Goal: Task Accomplishment & Management: Complete application form

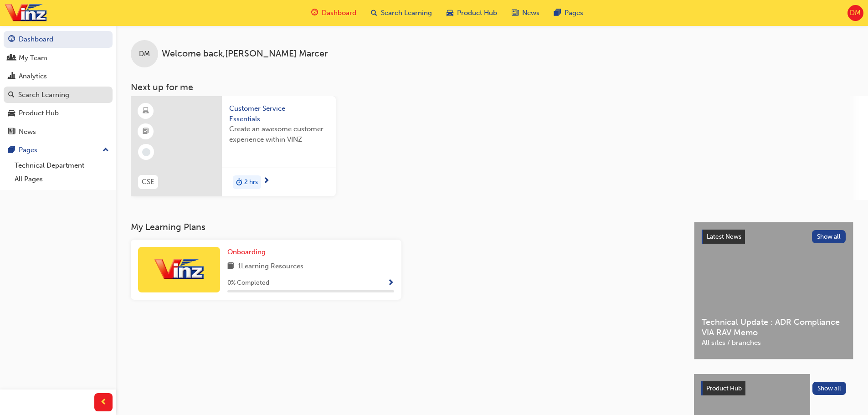
click at [30, 96] on div "Search Learning" at bounding box center [43, 95] width 51 height 10
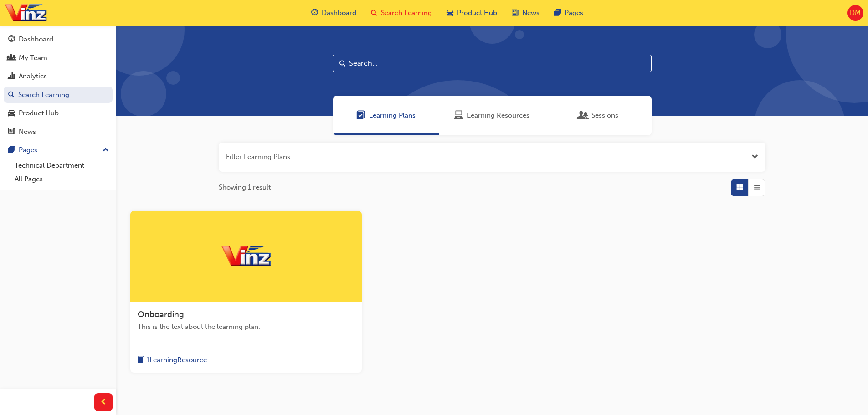
click at [514, 115] on span "Learning Resources" at bounding box center [498, 115] width 62 height 10
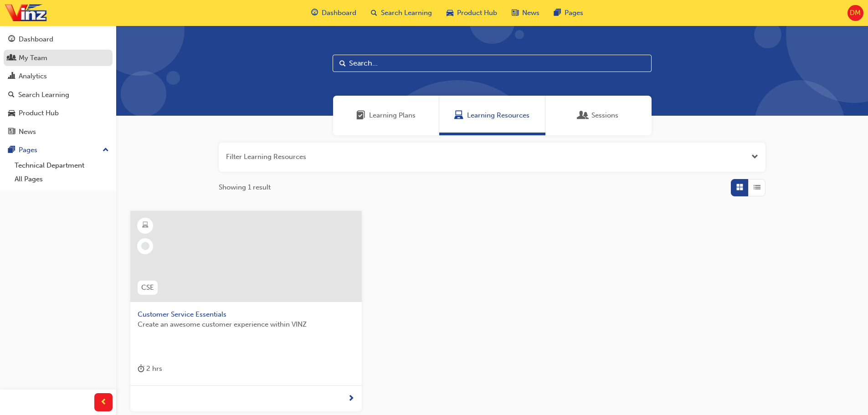
click at [18, 57] on div "My Team" at bounding box center [58, 57] width 100 height 11
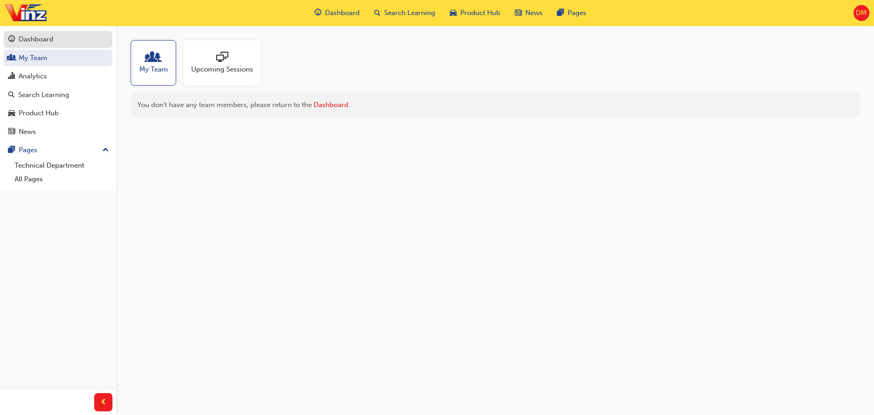
click at [44, 39] on div "Dashboard" at bounding box center [36, 39] width 35 height 10
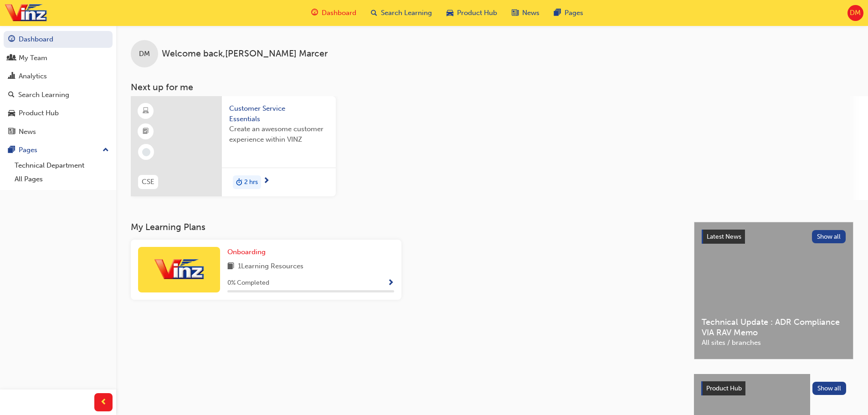
drag, startPoint x: 655, startPoint y: 86, endPoint x: 664, endPoint y: 85, distance: 8.2
click at [664, 85] on h3 "Next up for me" at bounding box center [491, 87] width 751 height 10
click at [857, 16] on span "DM" at bounding box center [854, 13] width 11 height 10
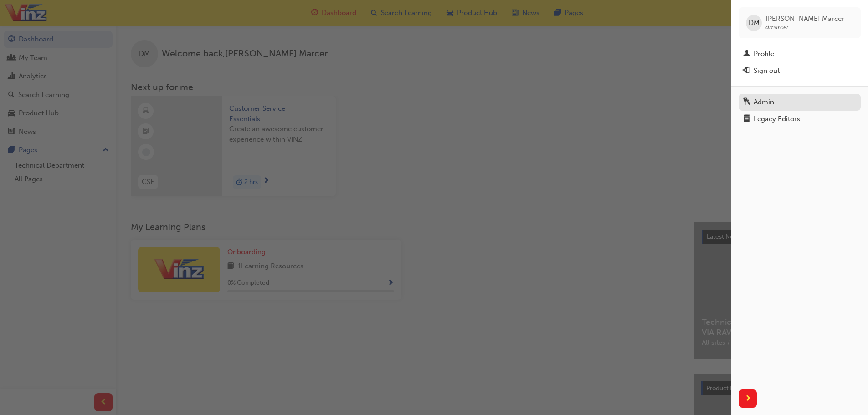
click at [783, 100] on div "Admin" at bounding box center [799, 102] width 113 height 11
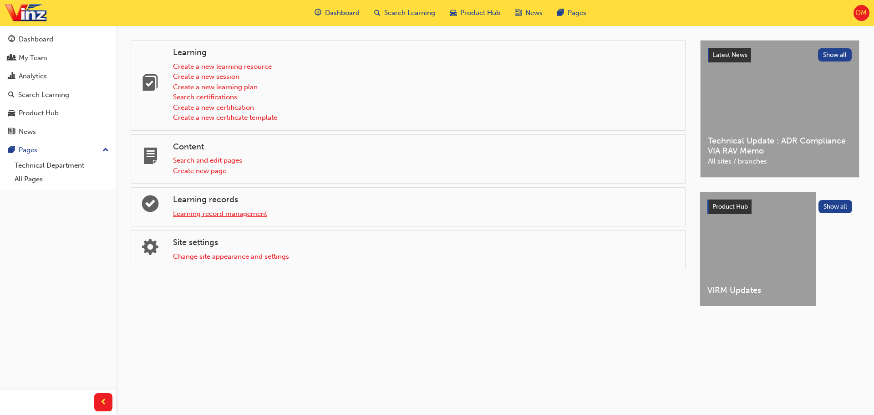
click at [249, 216] on link "Learning record management" at bounding box center [220, 214] width 94 height 8
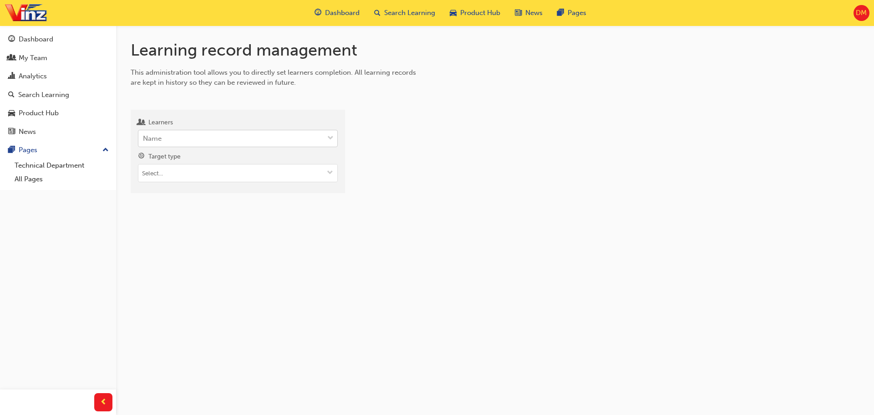
click at [330, 135] on span "down-icon" at bounding box center [330, 139] width 6 height 12
click at [144, 135] on input "Learners Name" at bounding box center [143, 138] width 1 height 8
click at [194, 143] on div "Name" at bounding box center [230, 139] width 185 height 16
click at [144, 142] on input "Learners Name" at bounding box center [143, 138] width 1 height 8
type input "[PERSON_NAME]"
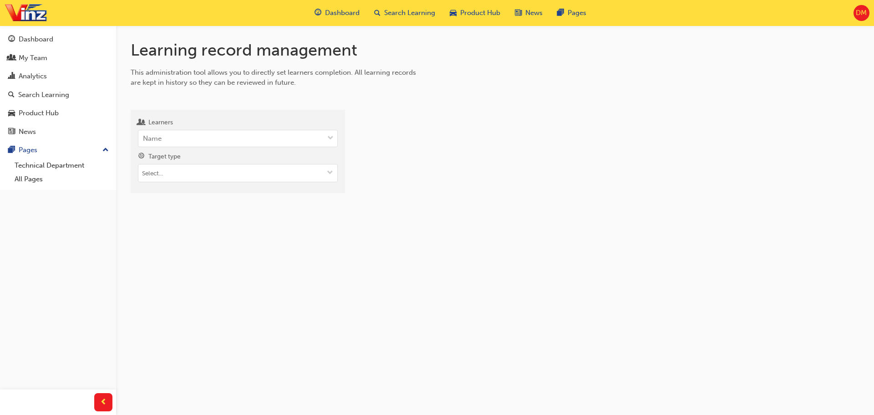
click at [458, 153] on div at bounding box center [610, 155] width 500 height 76
click at [198, 170] on input "Target type" at bounding box center [237, 172] width 199 height 17
click at [252, 191] on li "Learning resource - eLearning module" at bounding box center [238, 190] width 200 height 17
type input "example"
click at [452, 193] on div at bounding box center [610, 181] width 500 height 128
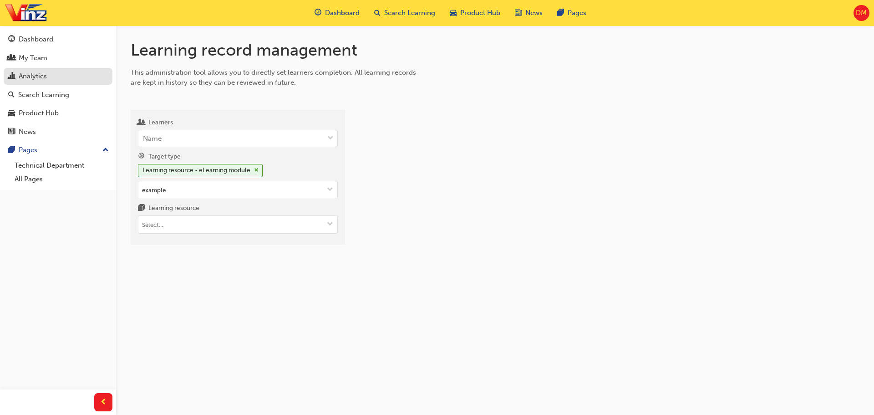
click at [49, 72] on div "Analytics" at bounding box center [58, 76] width 100 height 11
click at [40, 78] on div "Analytics" at bounding box center [33, 76] width 28 height 10
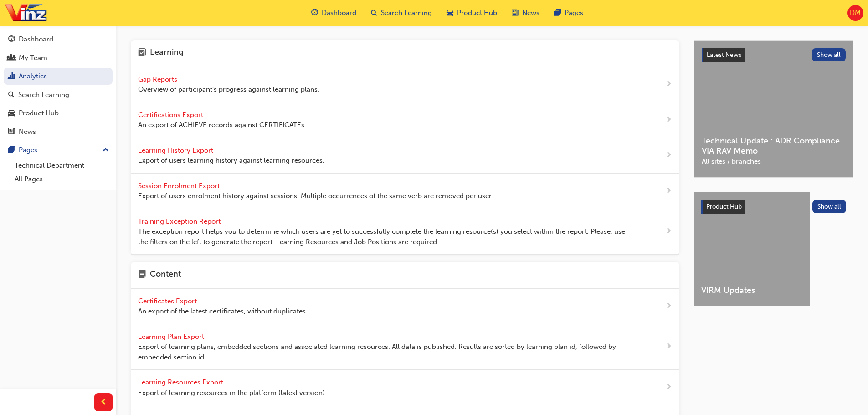
click at [737, 290] on span "VIRM Updates" at bounding box center [752, 290] width 102 height 10
click at [36, 40] on div "Dashboard" at bounding box center [36, 39] width 35 height 10
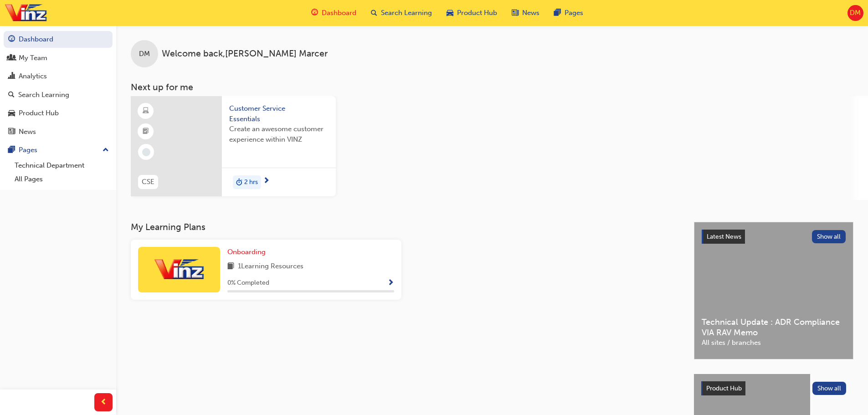
click at [853, 13] on span "DM" at bounding box center [854, 13] width 11 height 10
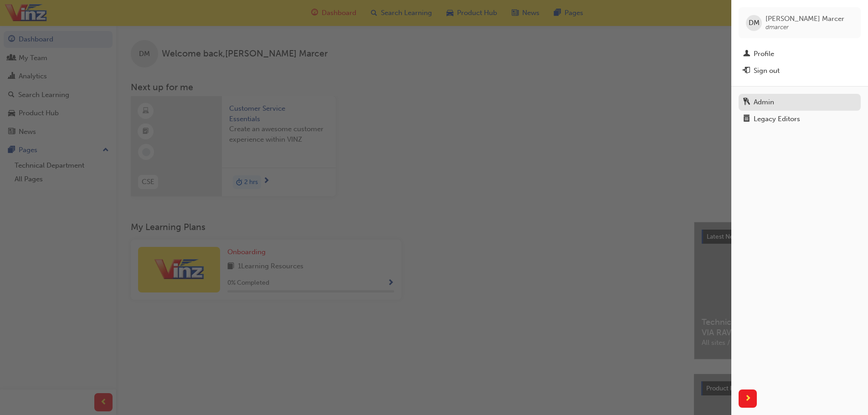
click at [803, 104] on div "Admin" at bounding box center [799, 102] width 113 height 11
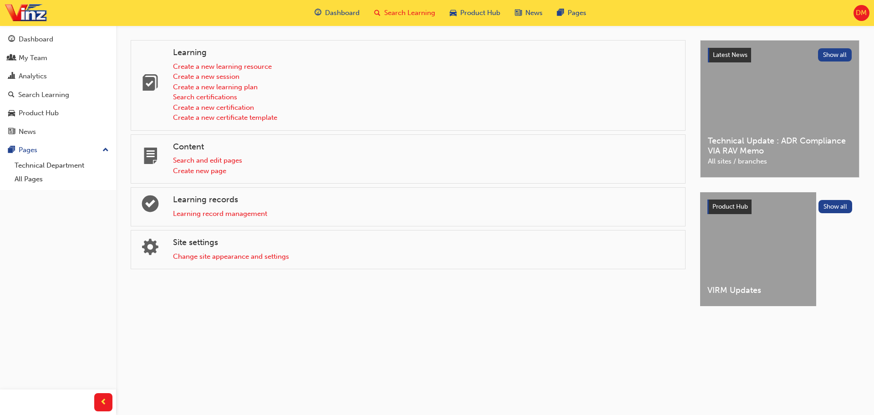
click at [399, 13] on span "Search Learning" at bounding box center [409, 13] width 51 height 10
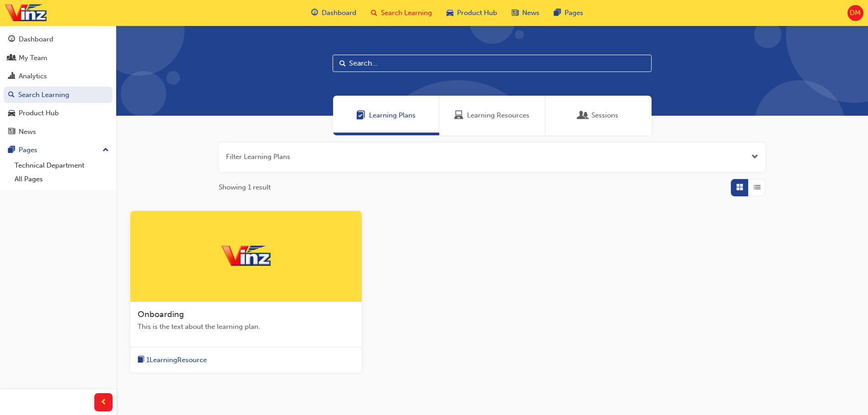
click at [475, 118] on span "Learning Resources" at bounding box center [498, 115] width 62 height 10
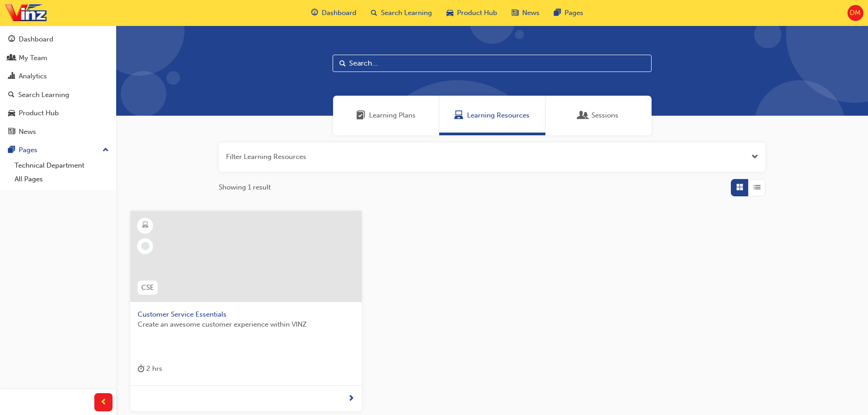
click at [302, 339] on div "Create an awesome customer experience within VINZ" at bounding box center [246, 337] width 217 height 36
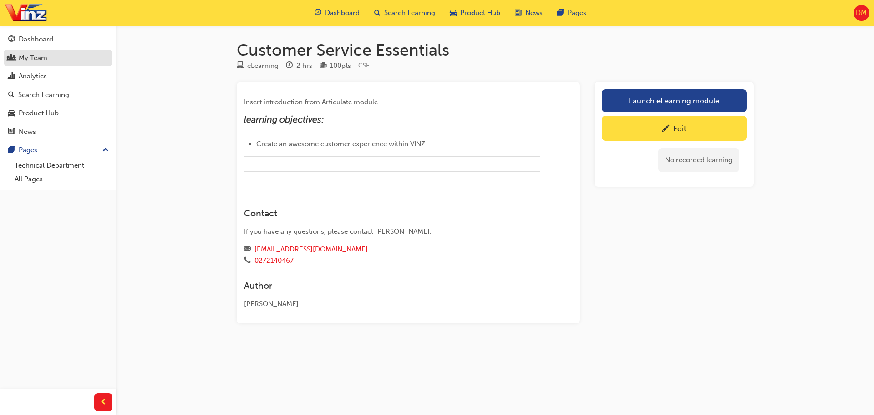
click at [49, 60] on div "My Team" at bounding box center [58, 57] width 100 height 11
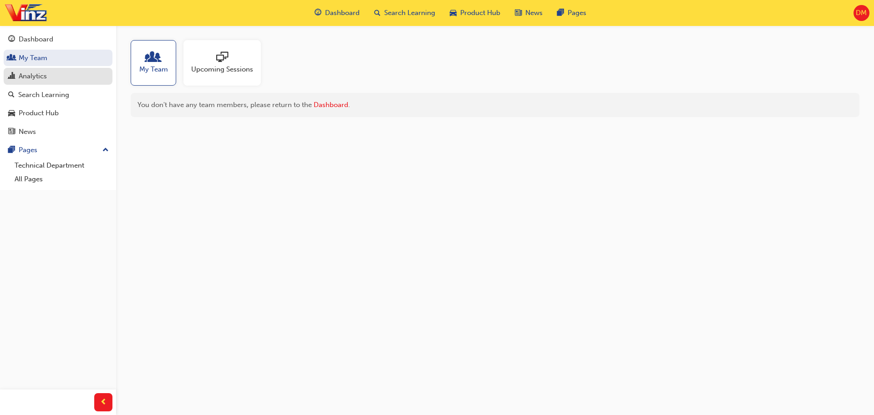
click at [43, 77] on div "Analytics" at bounding box center [33, 76] width 28 height 10
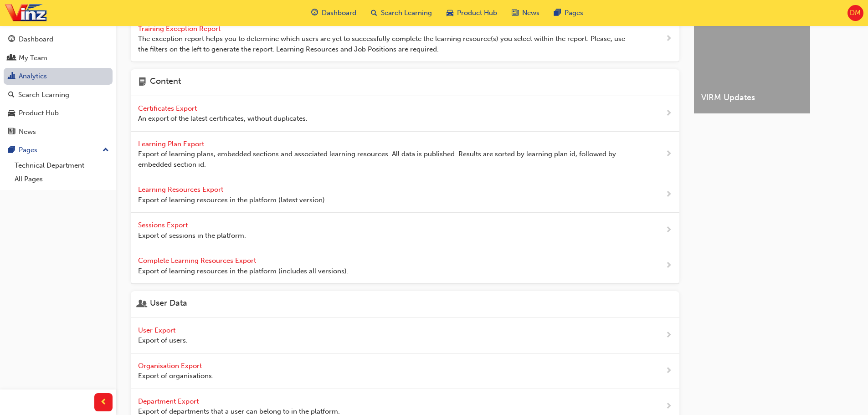
scroll to position [137, 0]
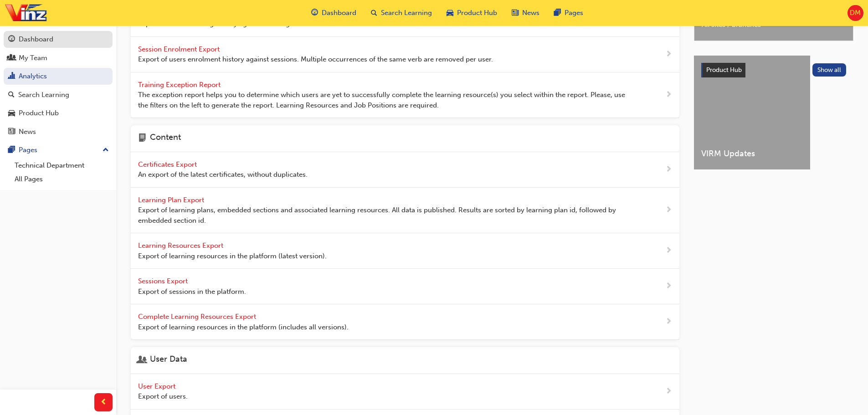
click at [38, 37] on div "Dashboard" at bounding box center [36, 39] width 35 height 10
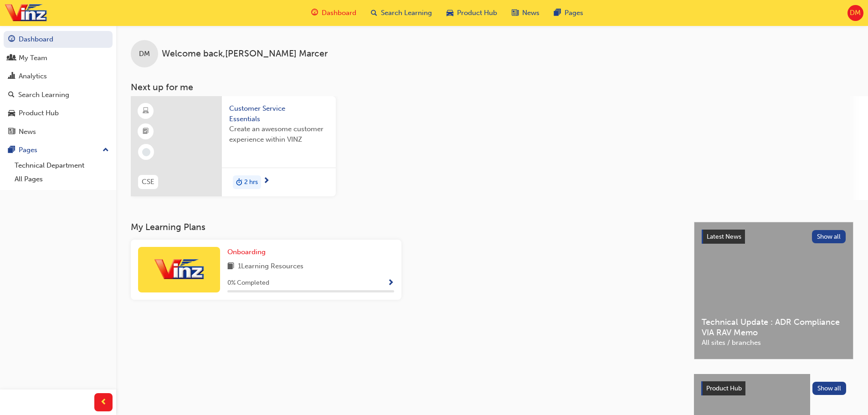
click at [849, 13] on span "DM" at bounding box center [854, 13] width 11 height 10
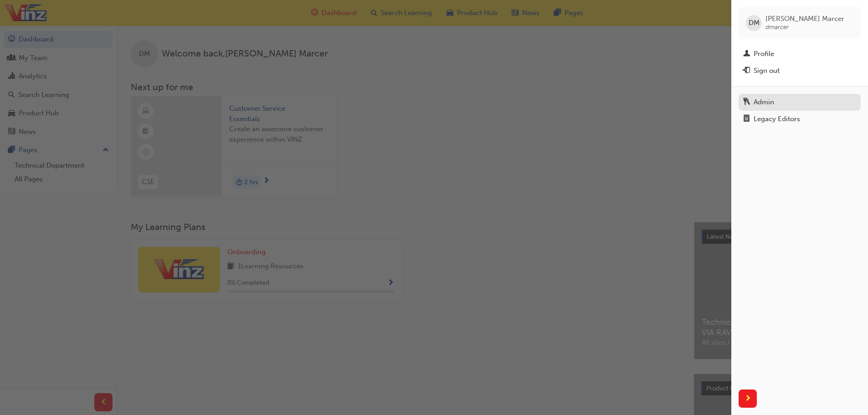
click at [782, 103] on div "Admin" at bounding box center [799, 102] width 113 height 11
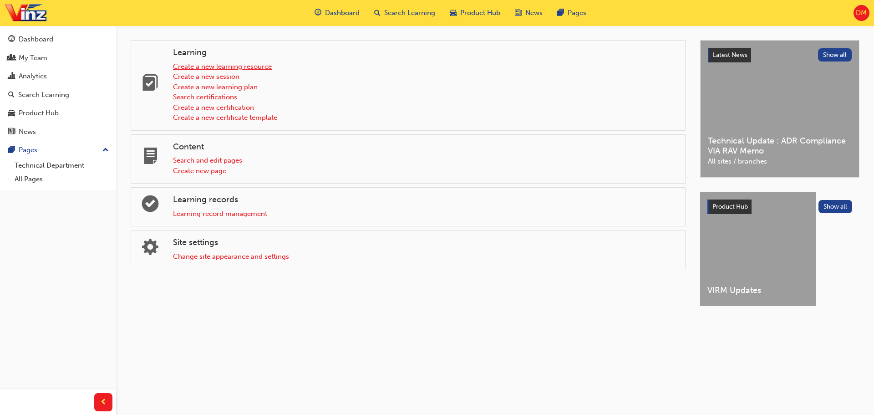
click at [252, 68] on link "Create a new learning resource" at bounding box center [222, 66] width 99 height 8
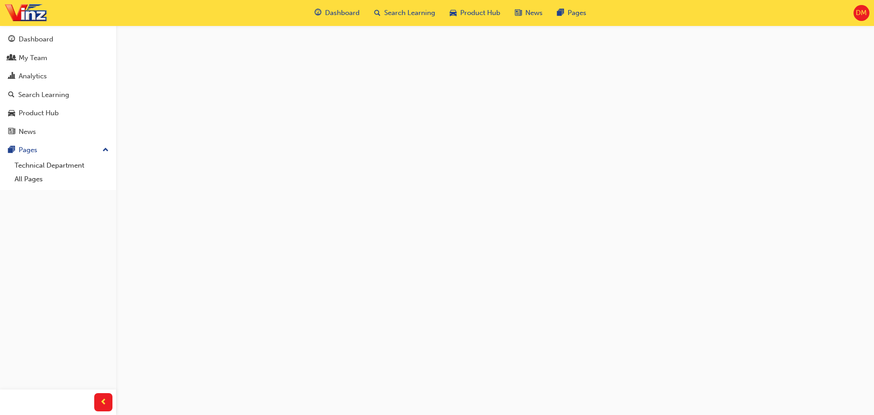
click at [859, 14] on span "DM" at bounding box center [861, 13] width 11 height 10
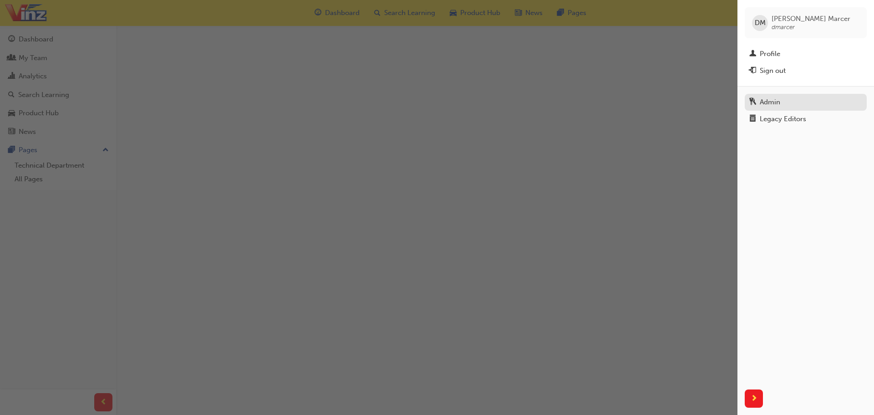
click at [780, 102] on div "Admin" at bounding box center [770, 102] width 20 height 10
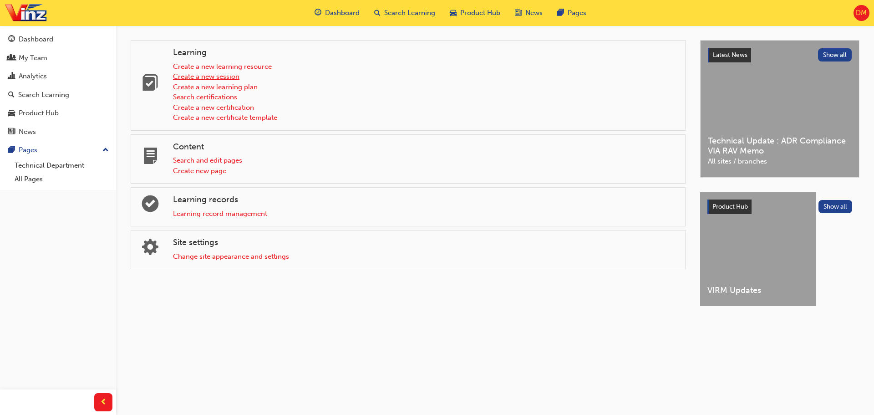
click at [234, 79] on link "Create a new session" at bounding box center [206, 76] width 66 height 8
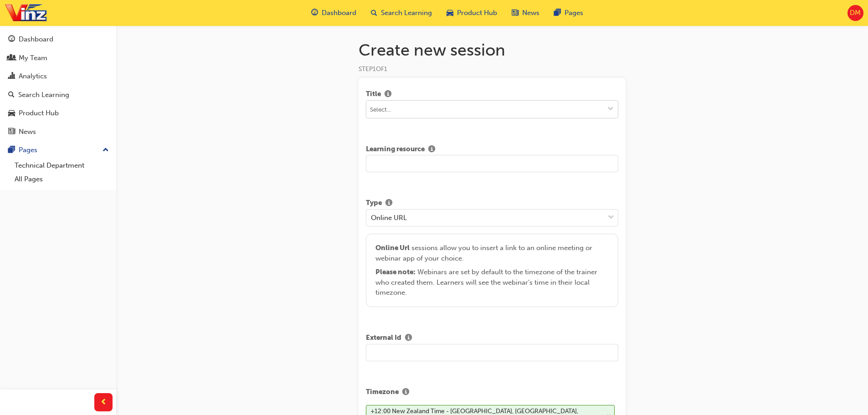
click at [612, 108] on span "down-icon" at bounding box center [610, 110] width 6 height 8
click at [413, 112] on input at bounding box center [491, 109] width 251 height 17
type input "Customer Service Essentials"
click at [492, 134] on li "No options" at bounding box center [492, 126] width 252 height 17
click at [424, 167] on input "text" at bounding box center [492, 163] width 252 height 17
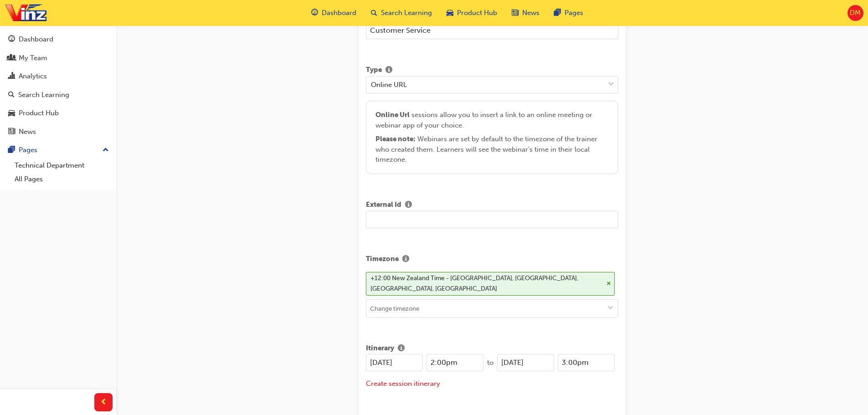
scroll to position [137, 0]
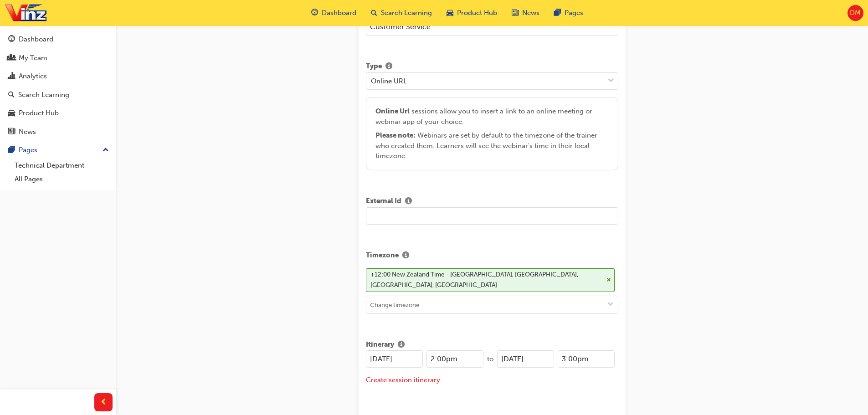
type input "Customer Service"
click at [432, 217] on input "text" at bounding box center [492, 215] width 252 height 17
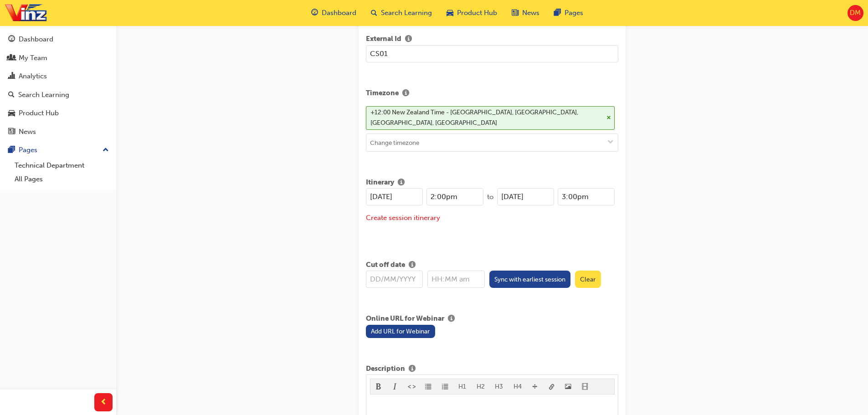
scroll to position [319, 0]
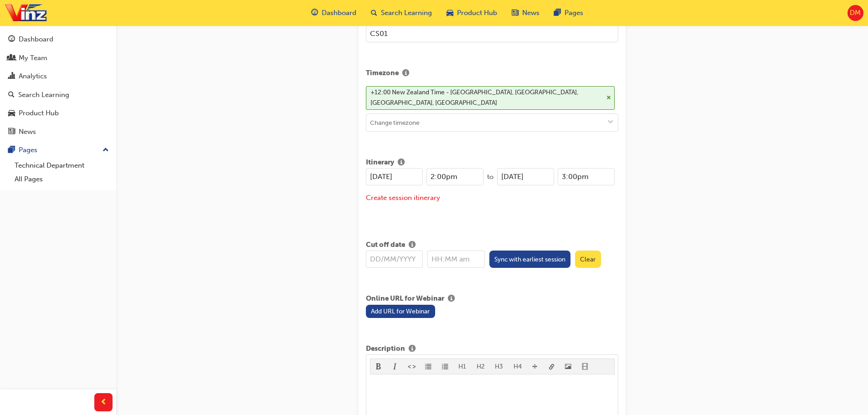
type input "CS01"
click at [401, 250] on input "text" at bounding box center [394, 258] width 57 height 17
type input "10/0"
type input "12:00am"
type input "[DATE]"
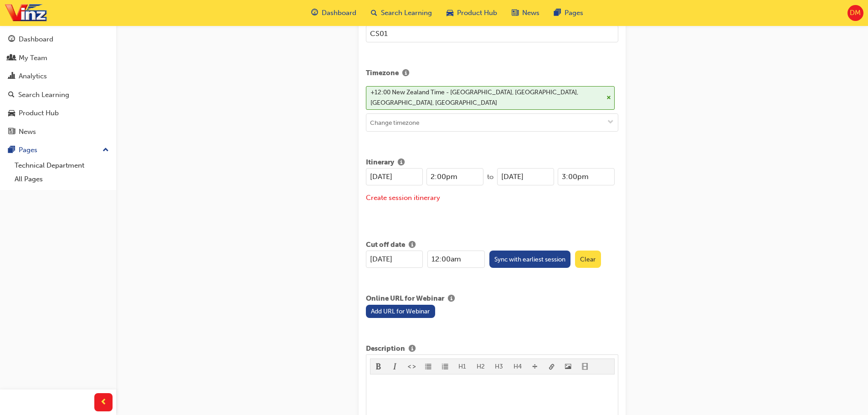
click at [577, 277] on div "Title Customer Service Essentials Learning resource Customer Service Type Onlin…" at bounding box center [491, 375] width 267 height 1233
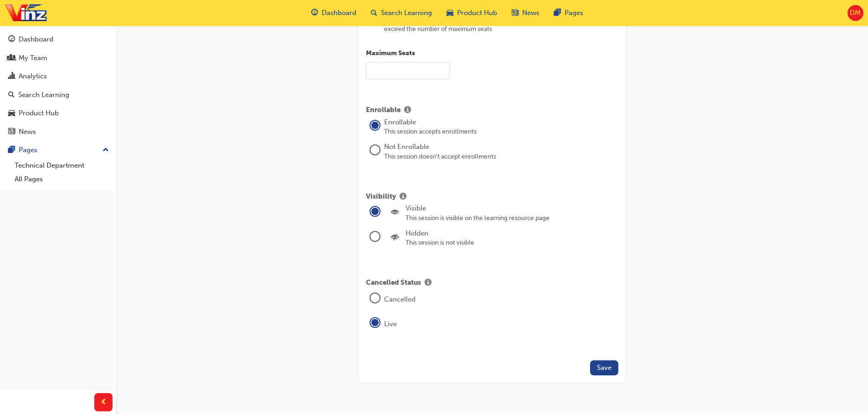
scroll to position [937, 0]
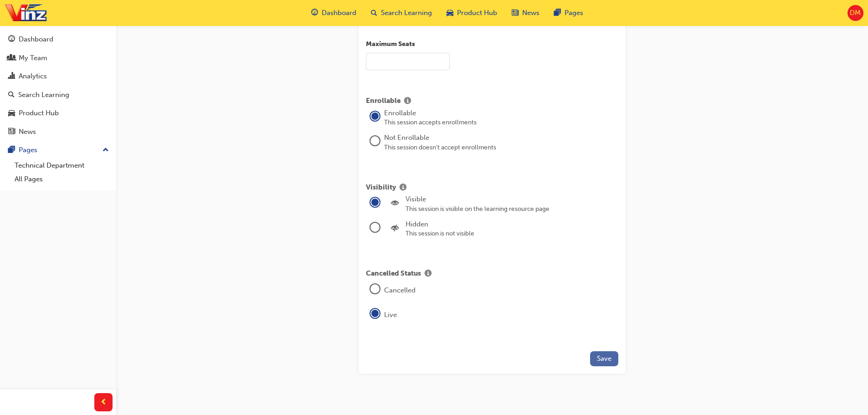
click at [605, 354] on span "Save" at bounding box center [604, 358] width 15 height 8
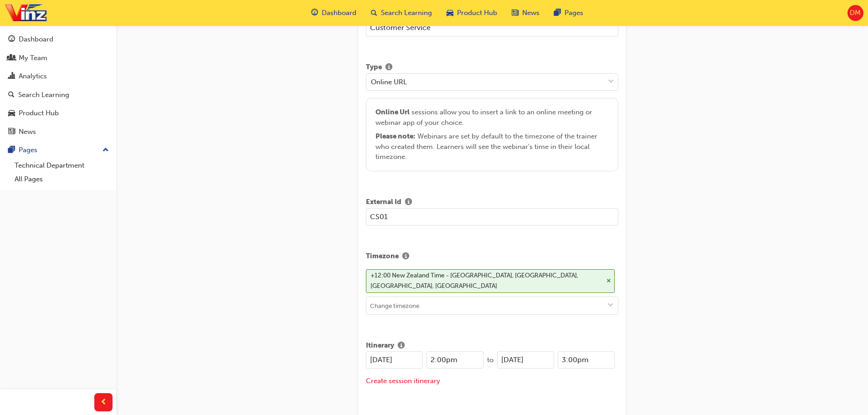
scroll to position [209, 0]
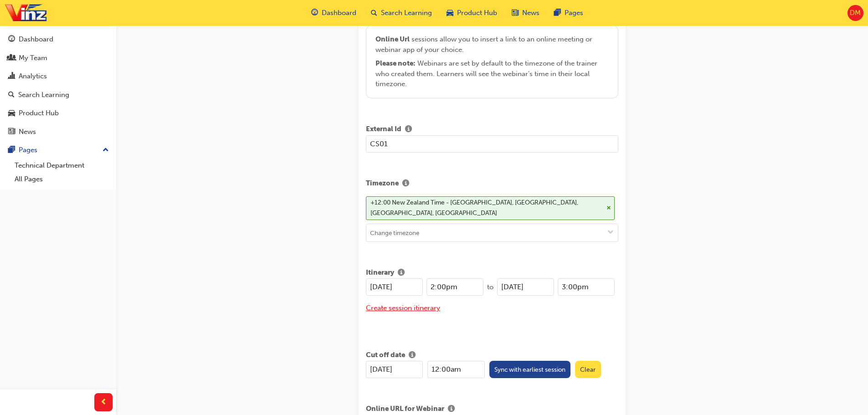
click at [426, 303] on button "Create session itinerary" at bounding box center [403, 308] width 74 height 10
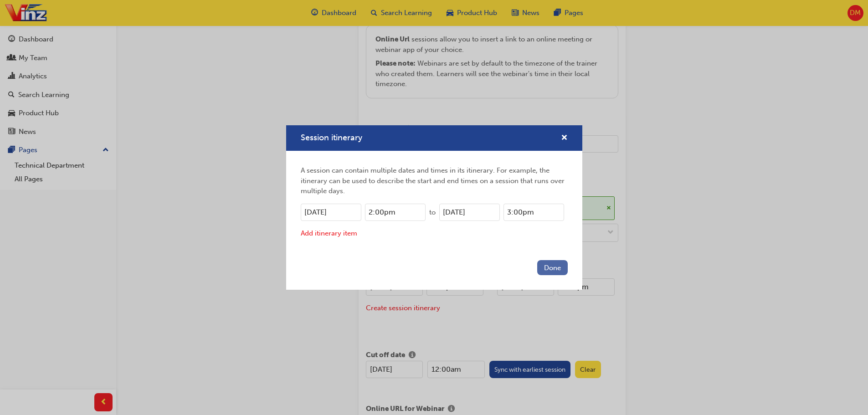
click at [546, 265] on button "Done" at bounding box center [552, 267] width 31 height 15
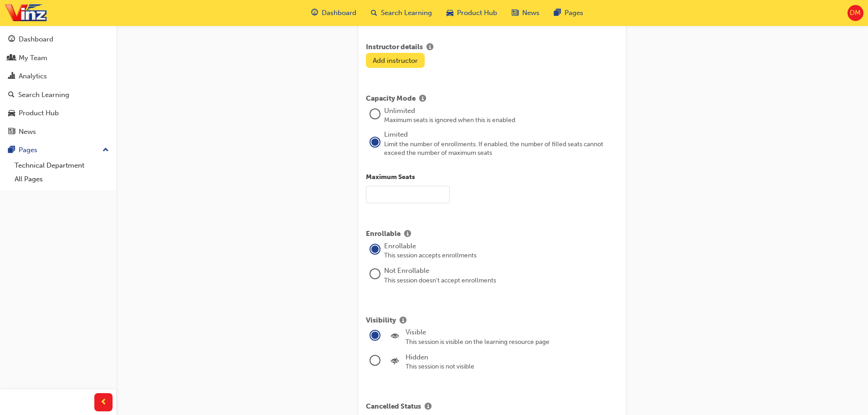
scroll to position [937, 0]
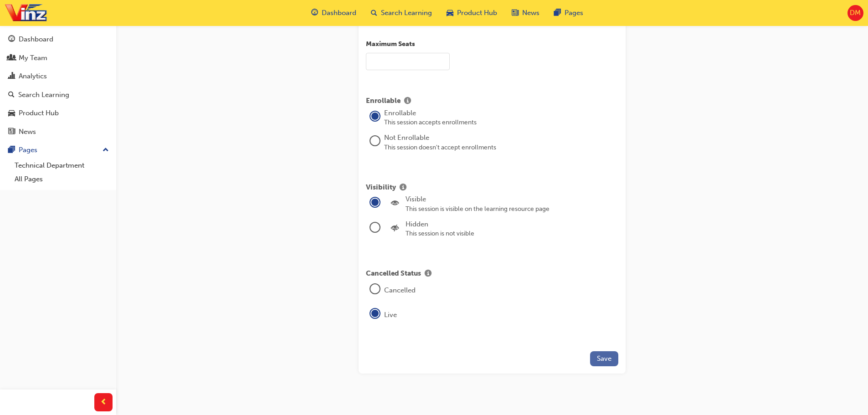
click at [602, 354] on span "Save" at bounding box center [604, 358] width 15 height 8
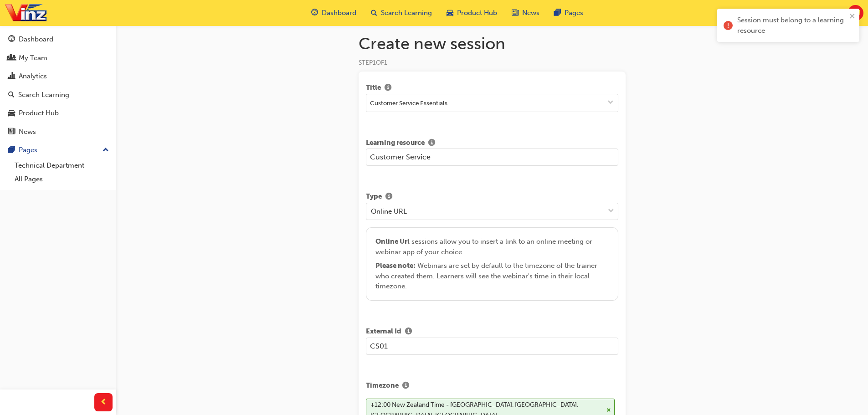
scroll to position [0, 0]
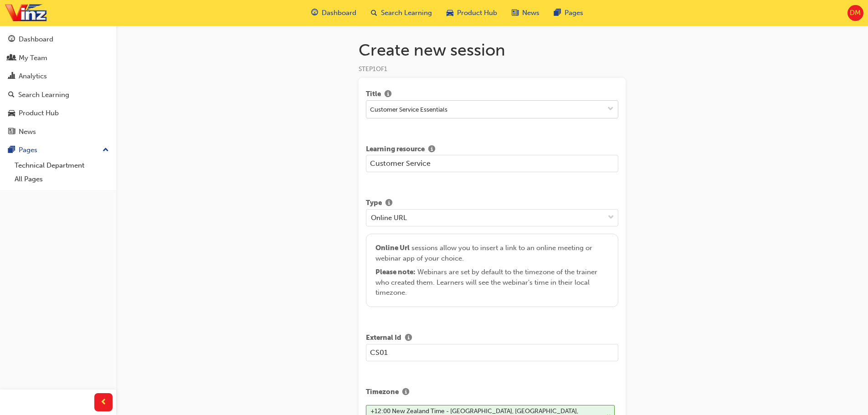
click at [610, 107] on span "down-icon" at bounding box center [610, 110] width 6 height 8
